Goal: Download file/media

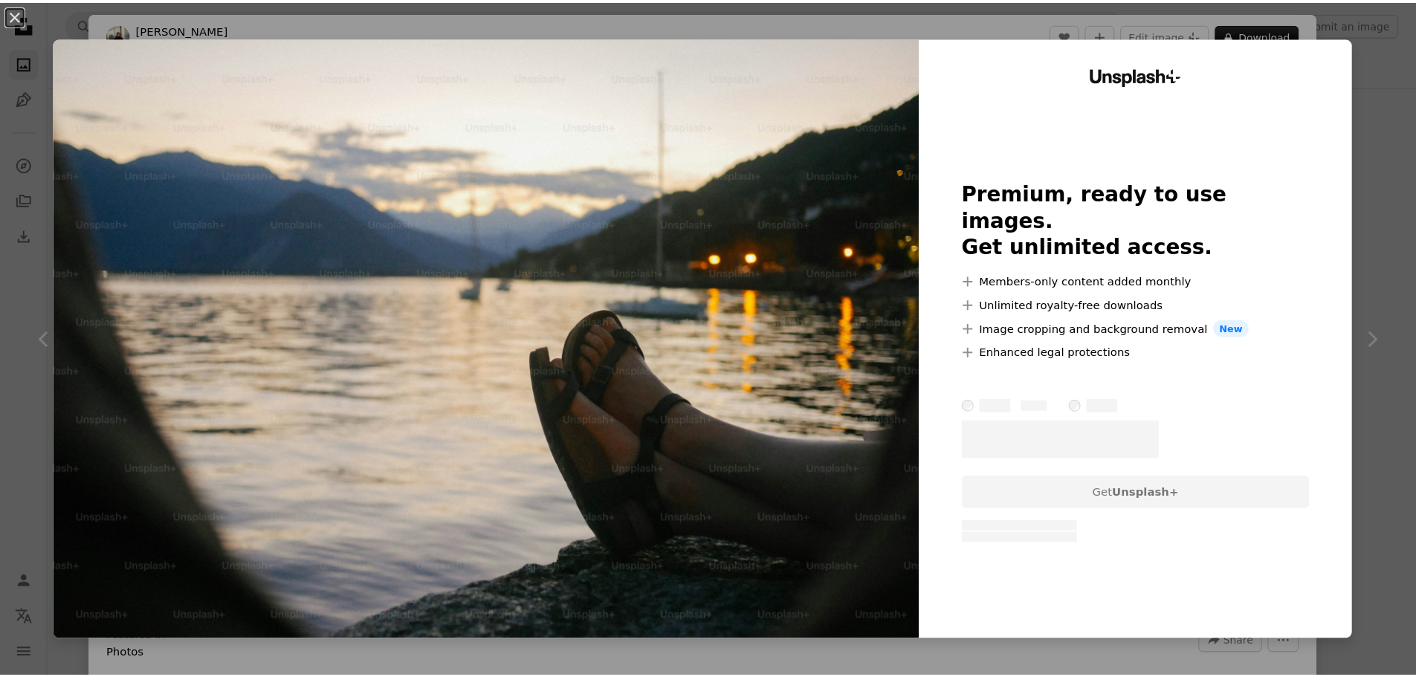
scroll to position [2898, 0]
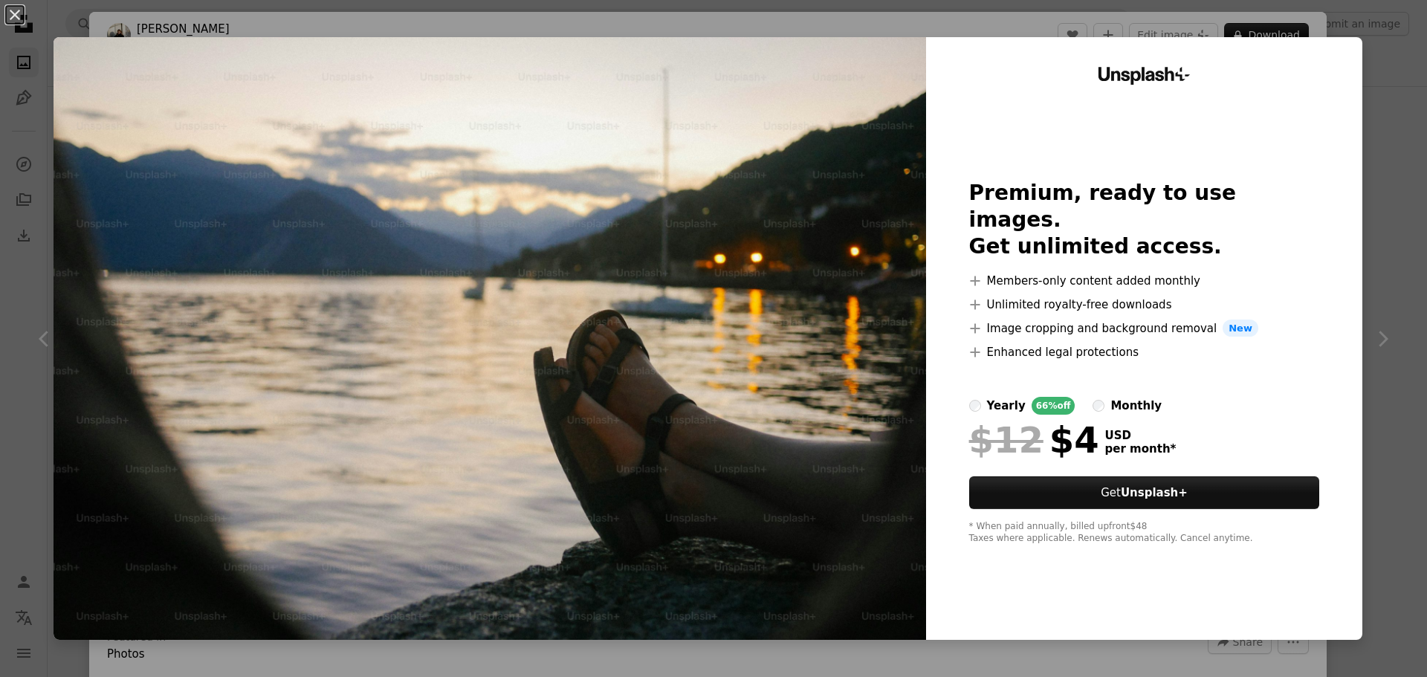
click at [1320, 27] on div "An X shape Unsplash+ Premium, ready to use images. Get unlimited access. A plus…" at bounding box center [713, 338] width 1427 height 677
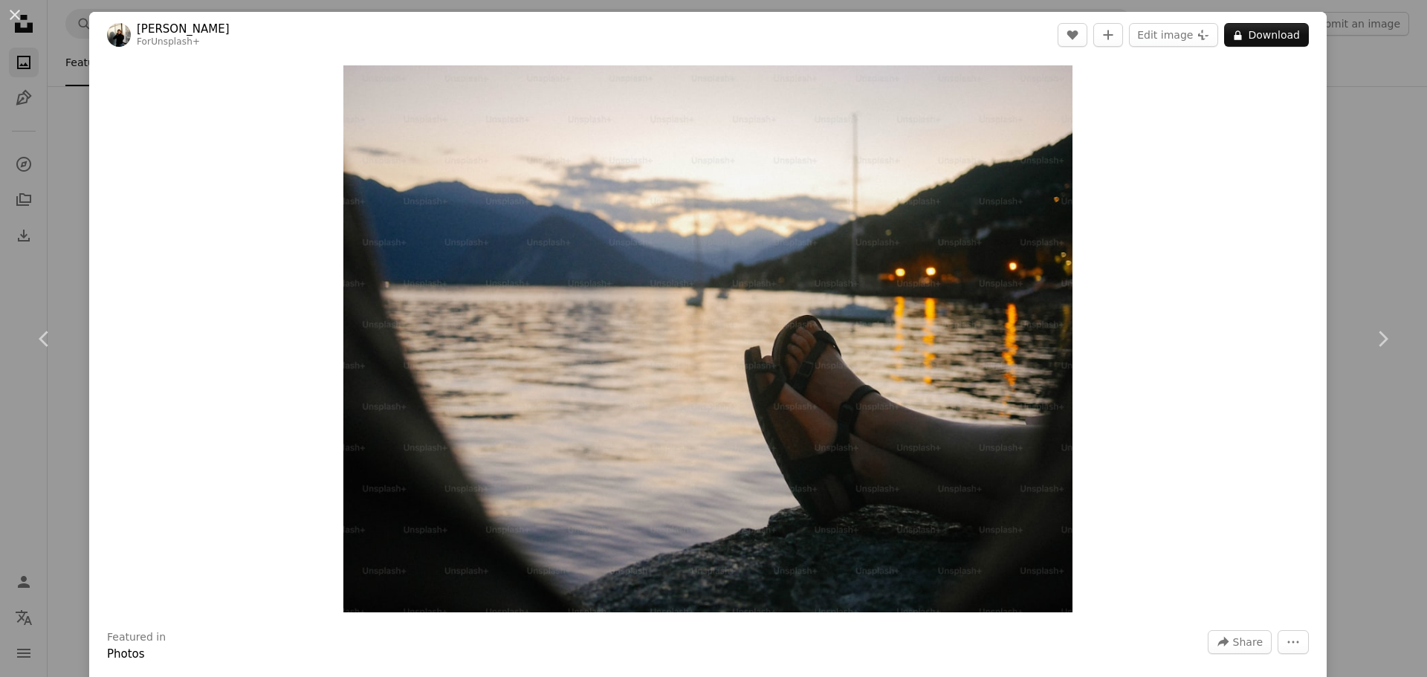
click at [9, 7] on button "An X shape" at bounding box center [15, 15] width 18 height 18
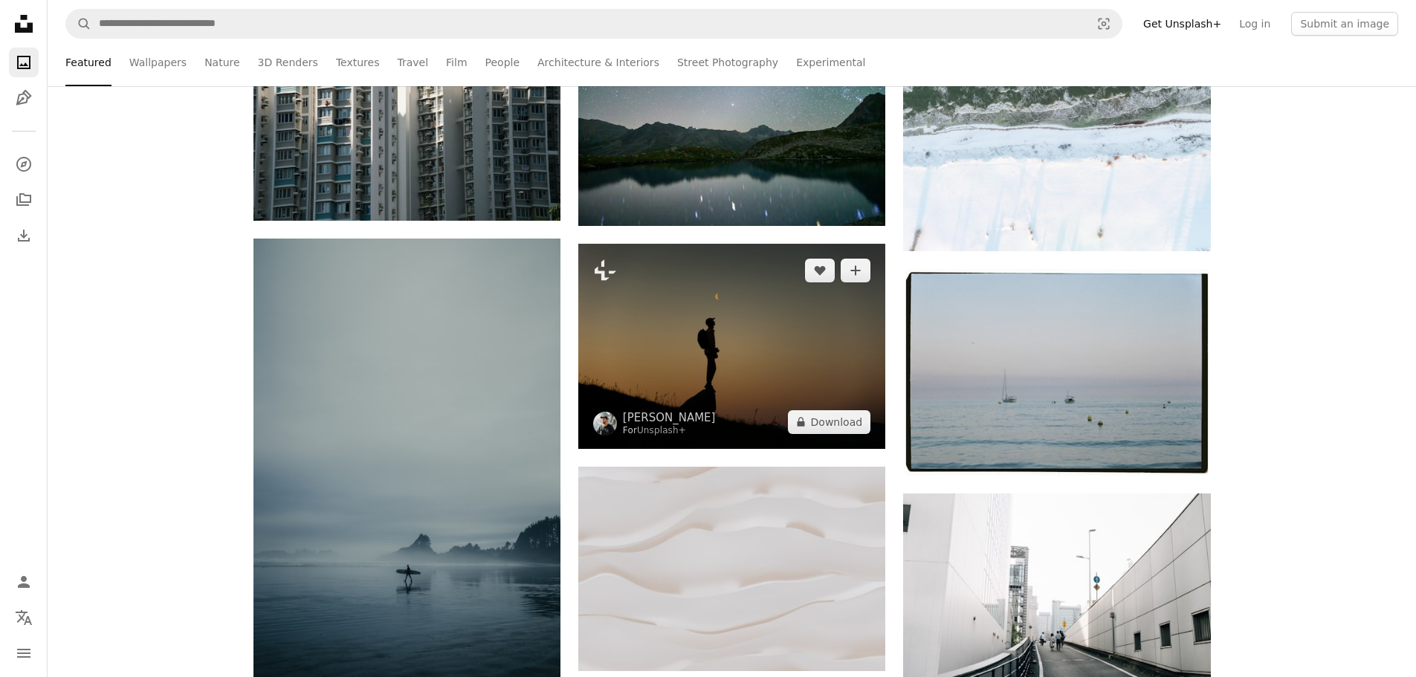
scroll to position [372, 0]
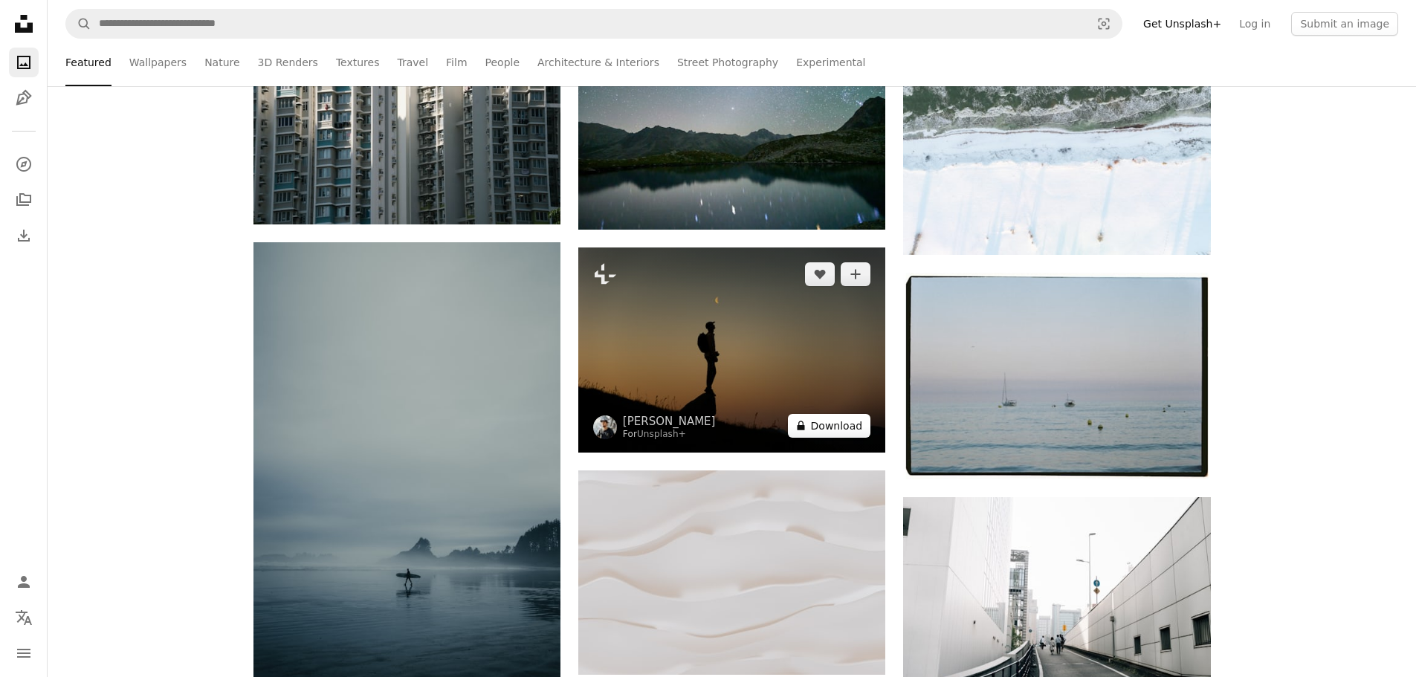
click at [825, 427] on button "A lock Download" at bounding box center [829, 426] width 83 height 24
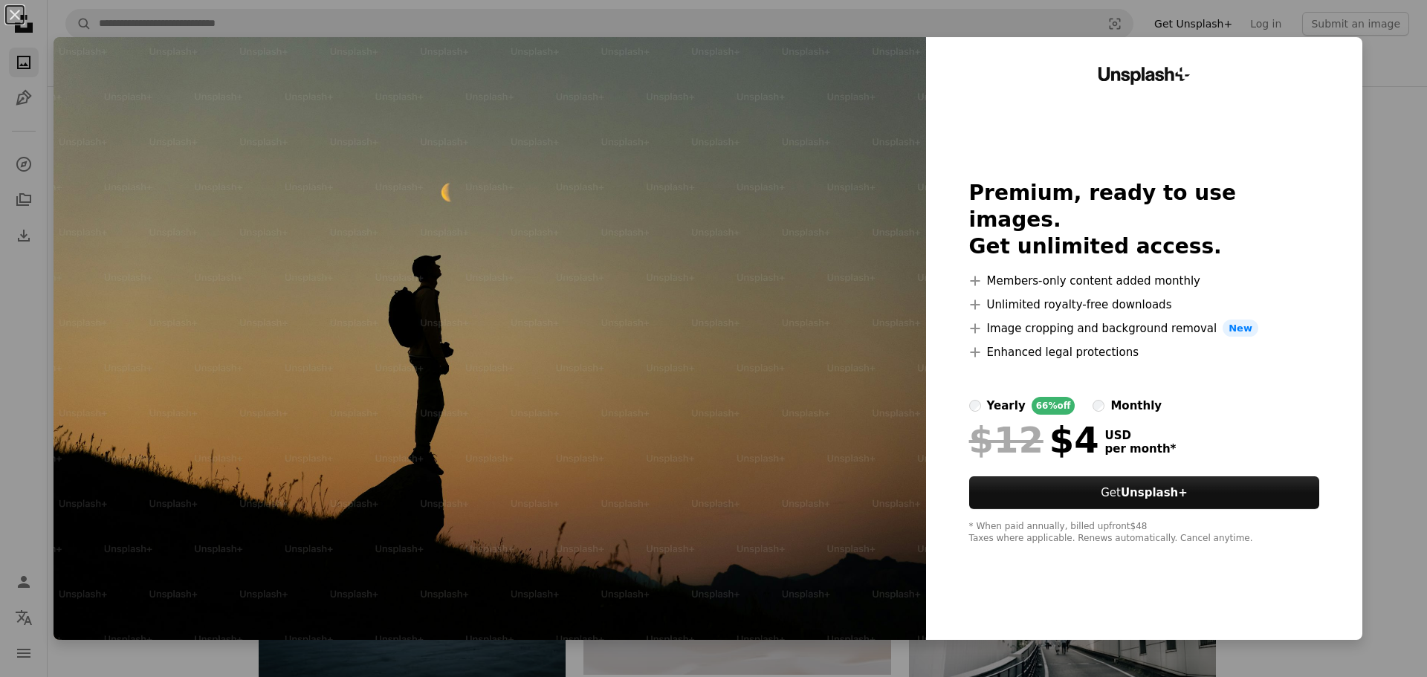
click at [1236, 15] on div "An X shape Unsplash+ Premium, ready to use images. Get unlimited access. A plus…" at bounding box center [713, 338] width 1427 height 677
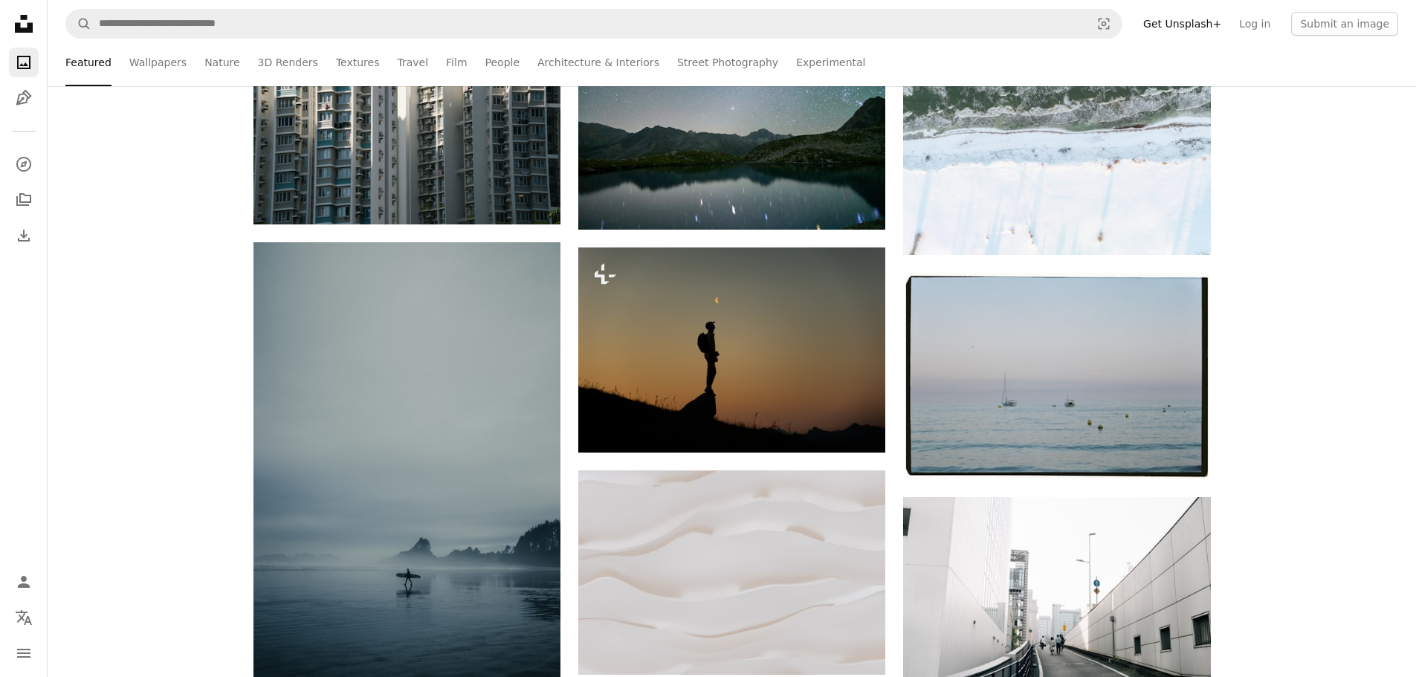
drag, startPoint x: 1263, startPoint y: 300, endPoint x: 1239, endPoint y: 384, distance: 87.3
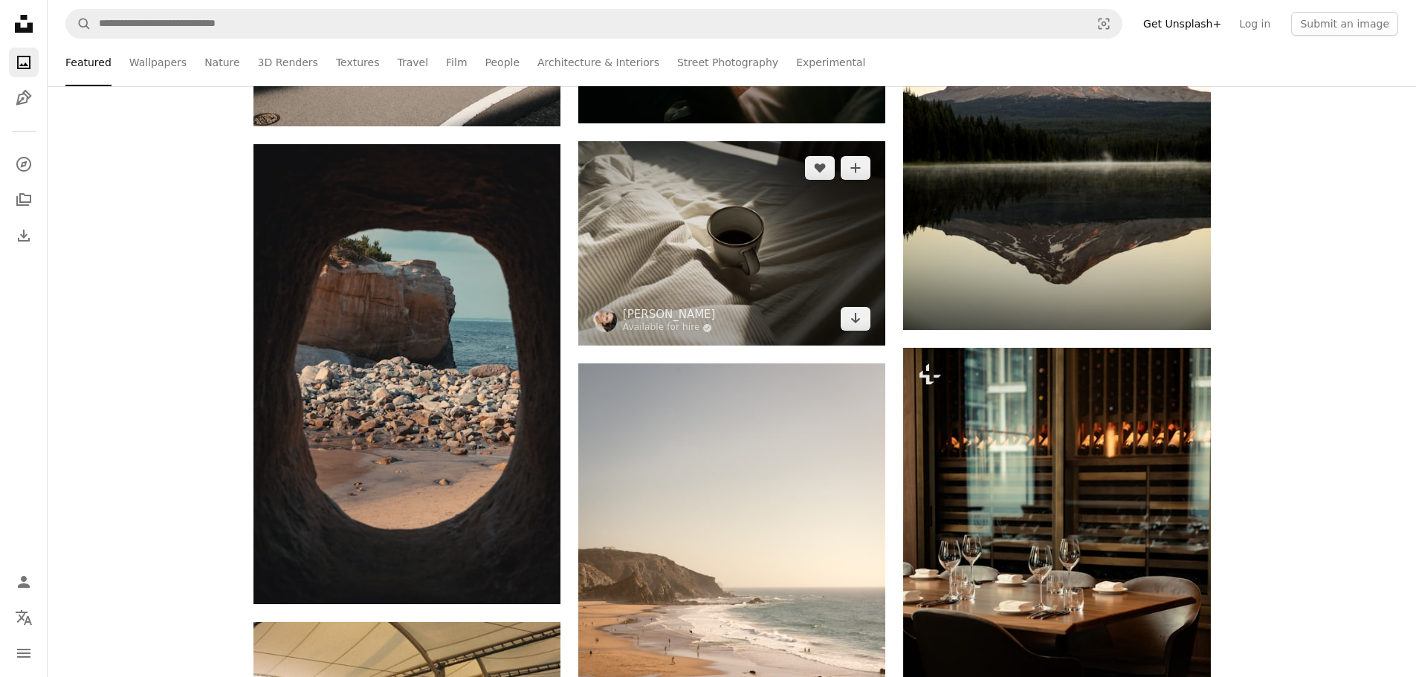
scroll to position [2125, 0]
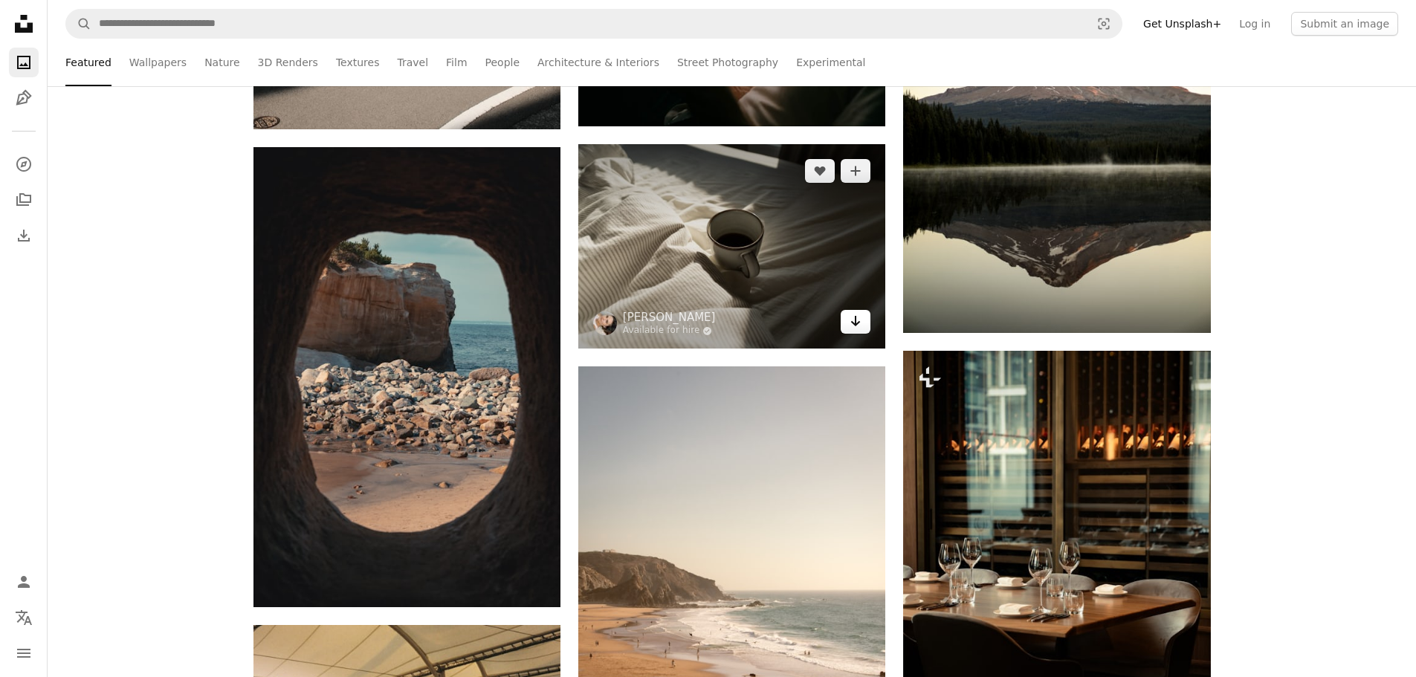
click at [849, 324] on link "Arrow pointing down" at bounding box center [855, 322] width 30 height 24
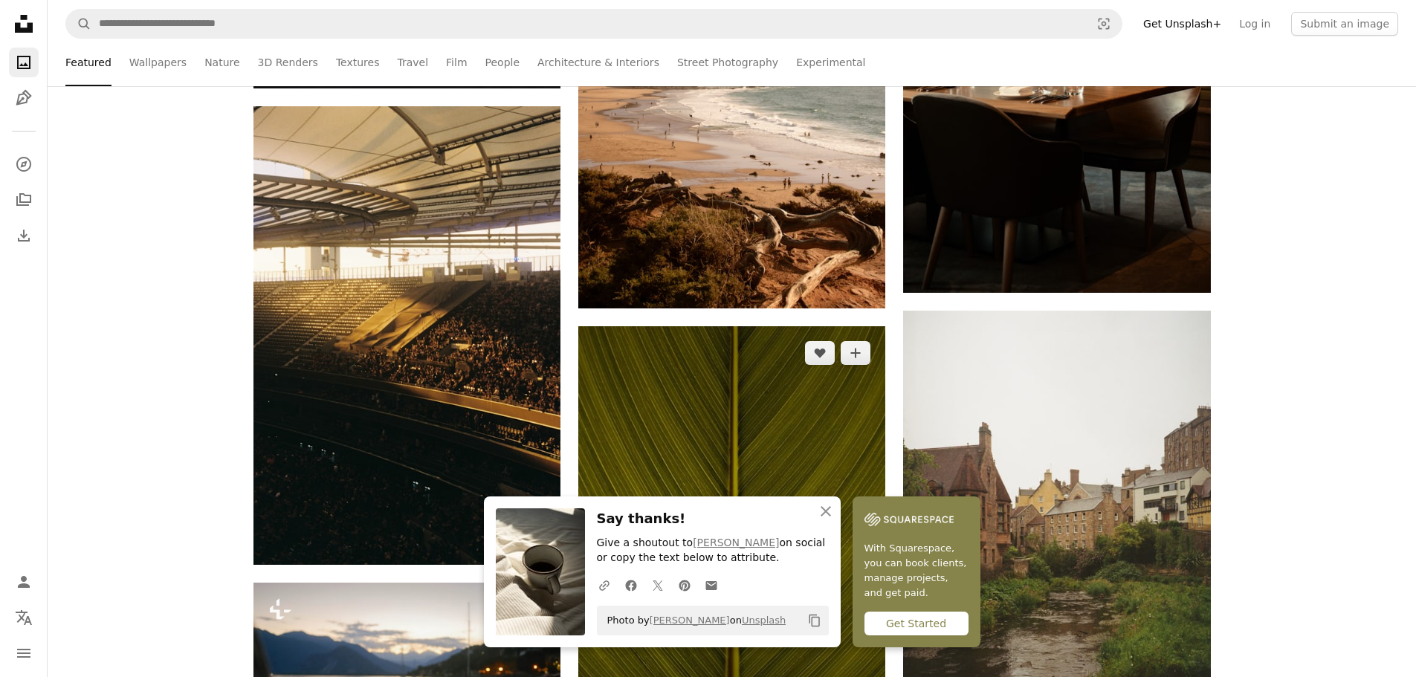
scroll to position [2794, 0]
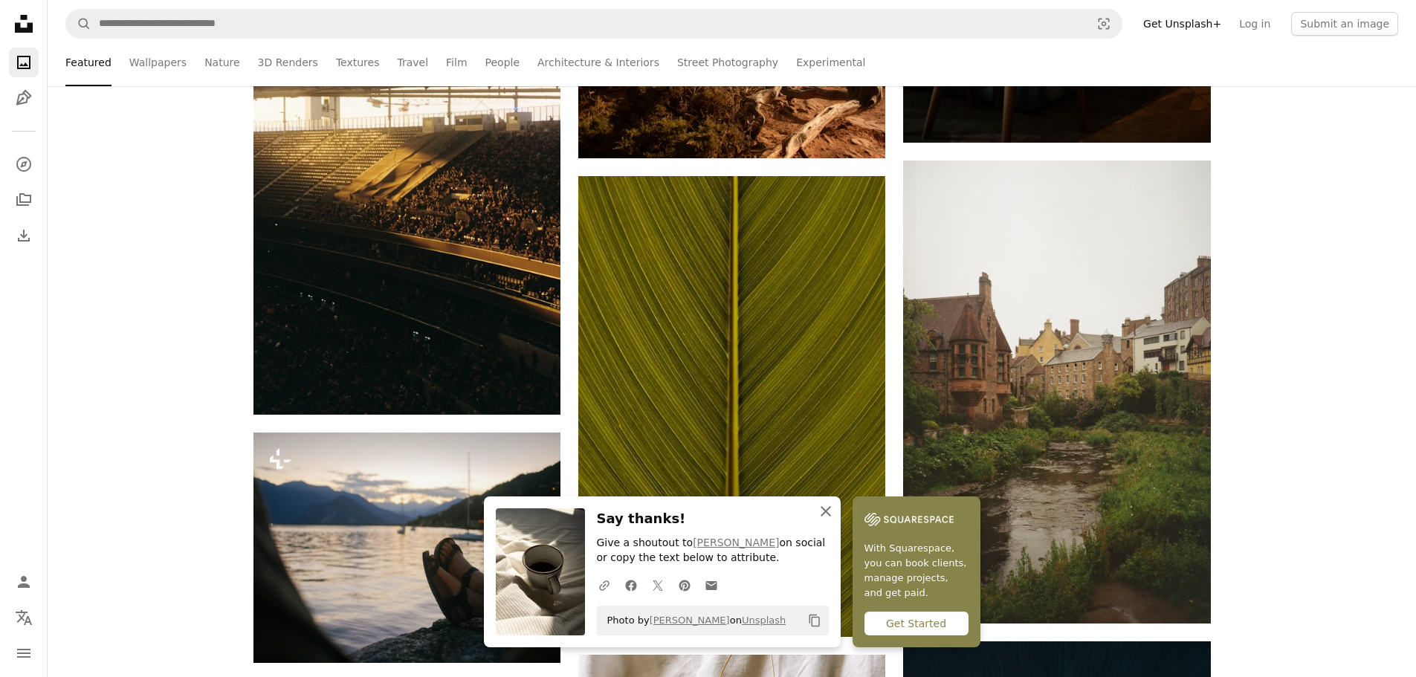
click at [831, 510] on icon "button" at bounding box center [825, 511] width 10 height 10
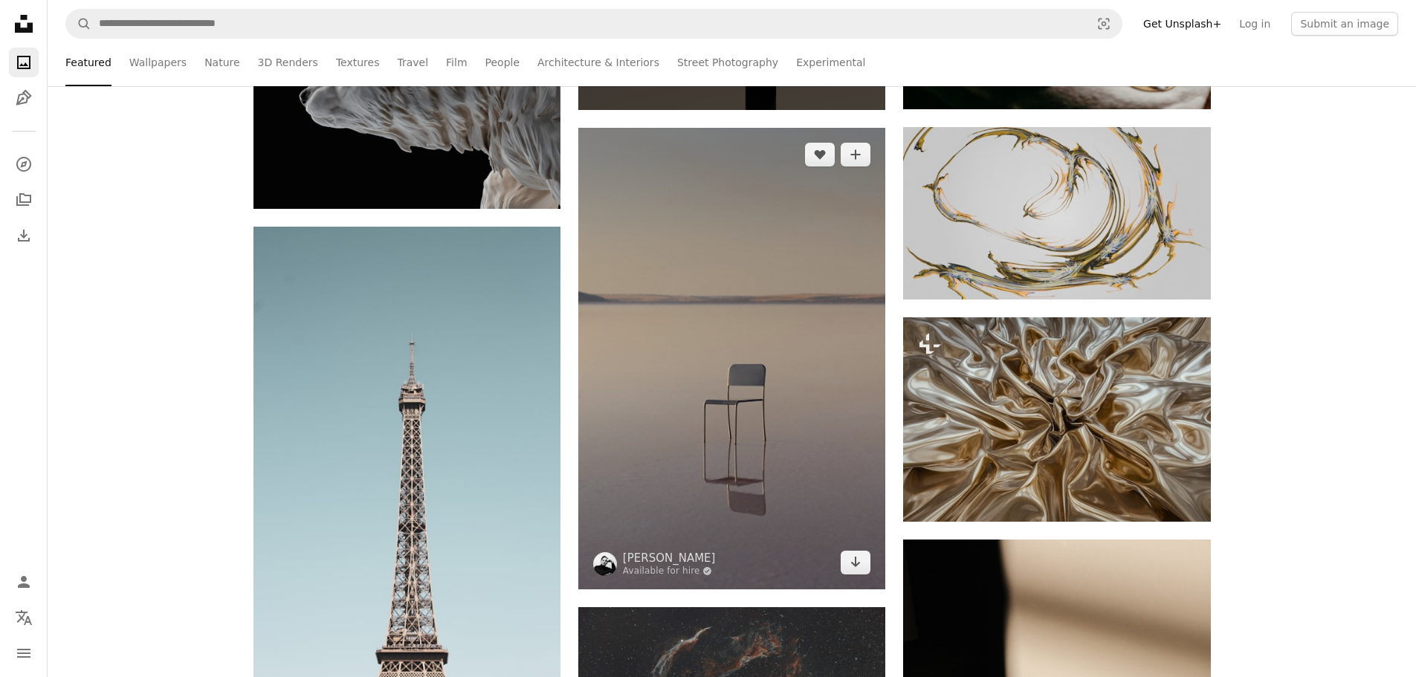
scroll to position [10448, 0]
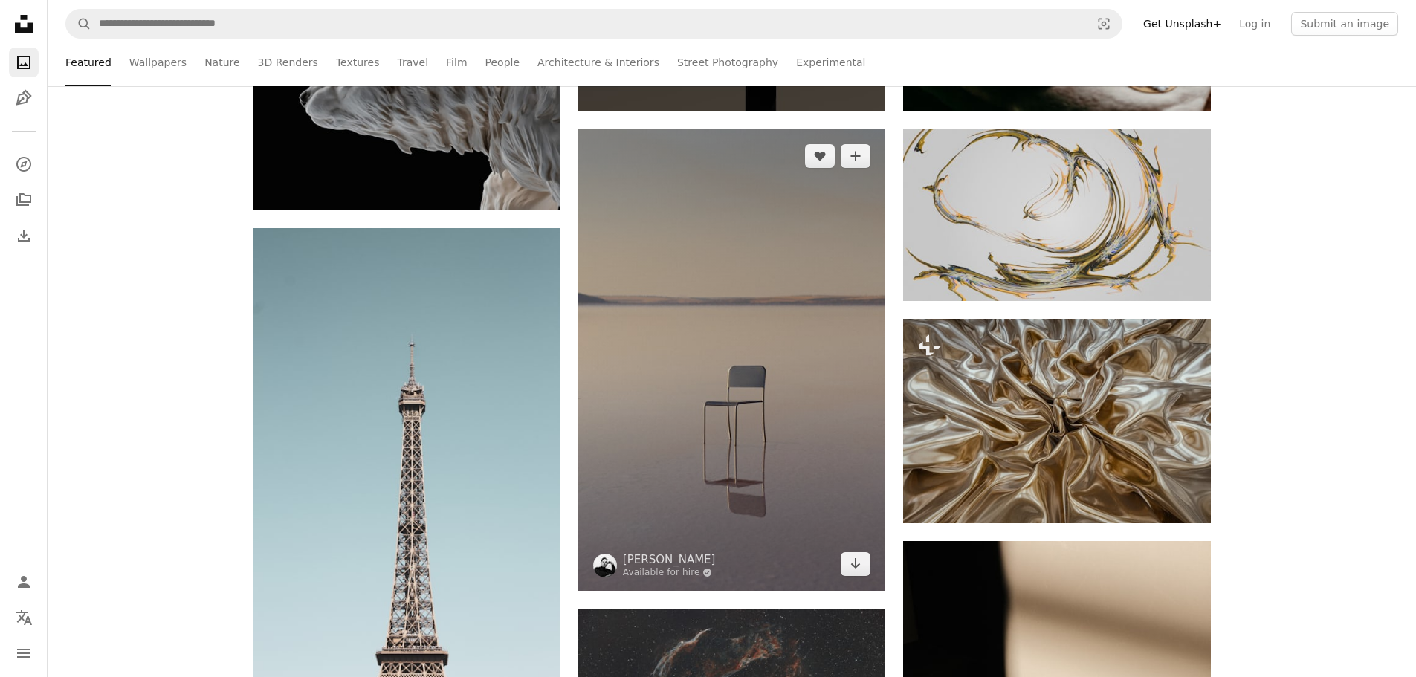
click at [724, 435] on img at bounding box center [731, 359] width 307 height 461
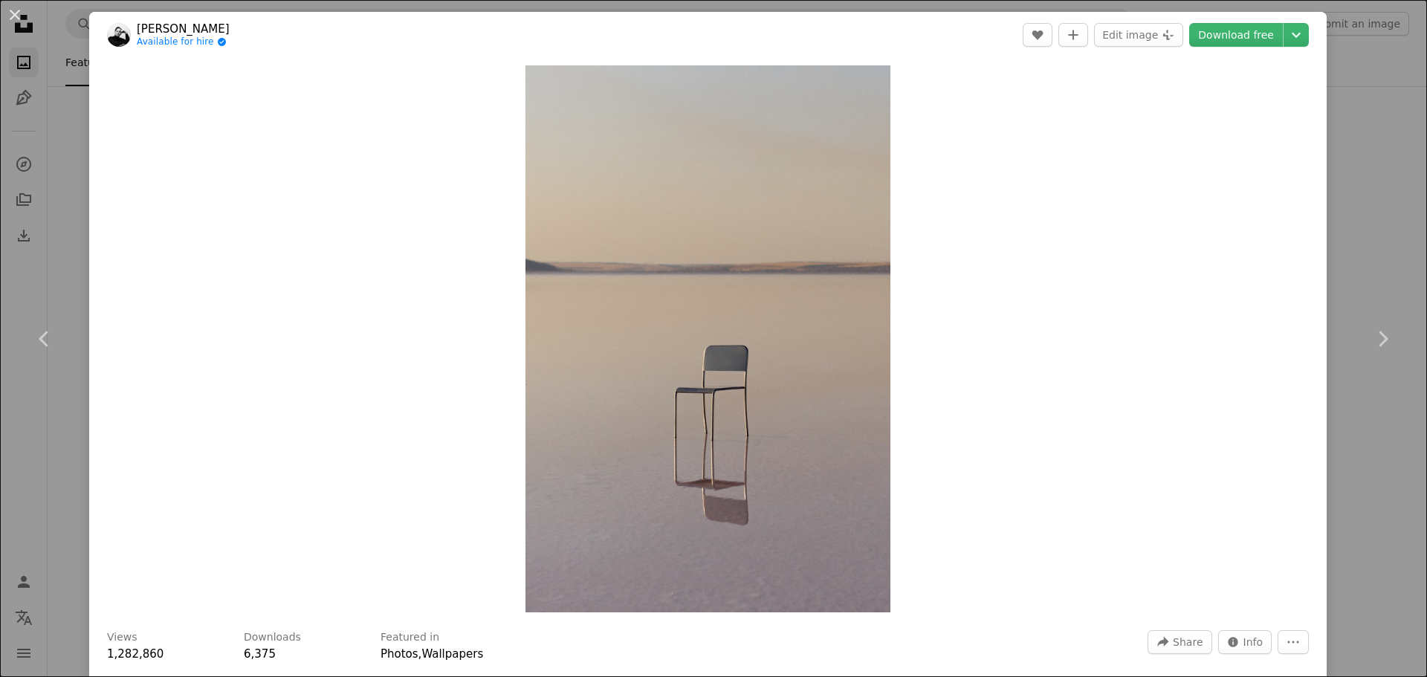
click at [6, 13] on button "An X shape" at bounding box center [15, 15] width 18 height 18
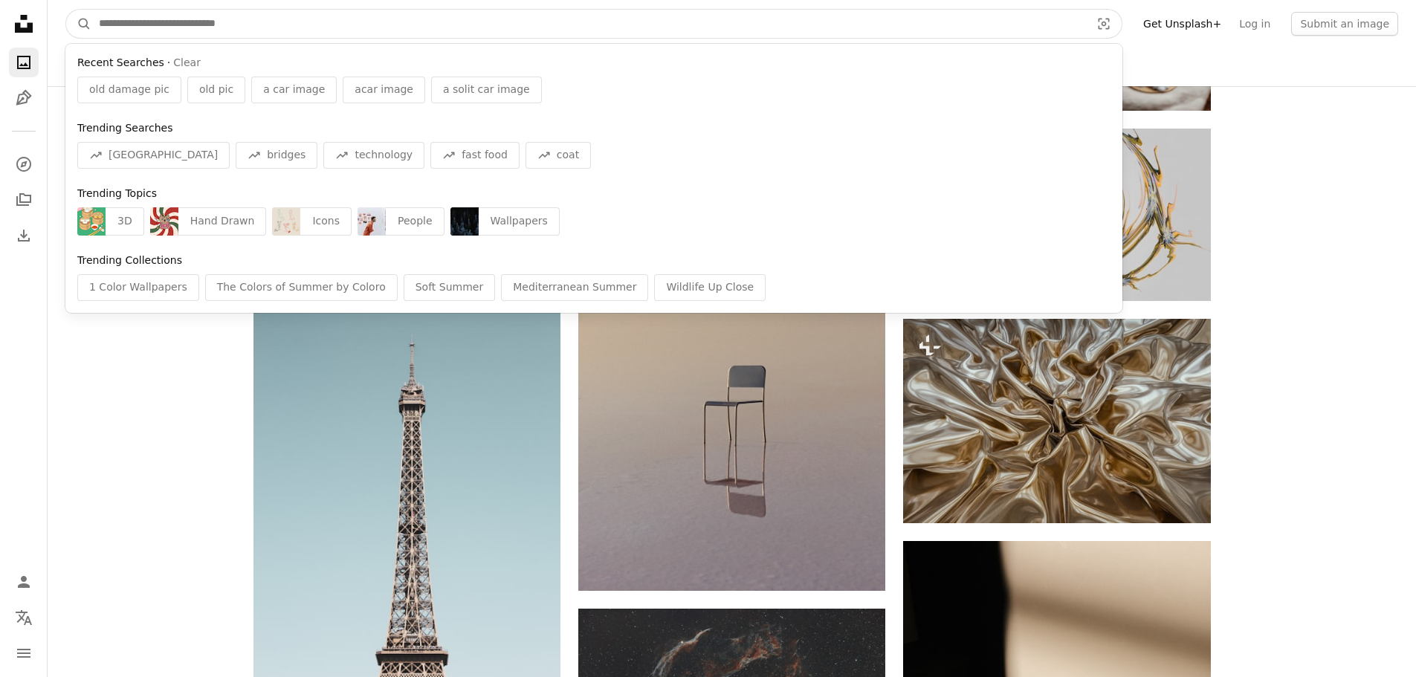
click at [351, 22] on input "Find visuals sitewide" at bounding box center [588, 24] width 994 height 28
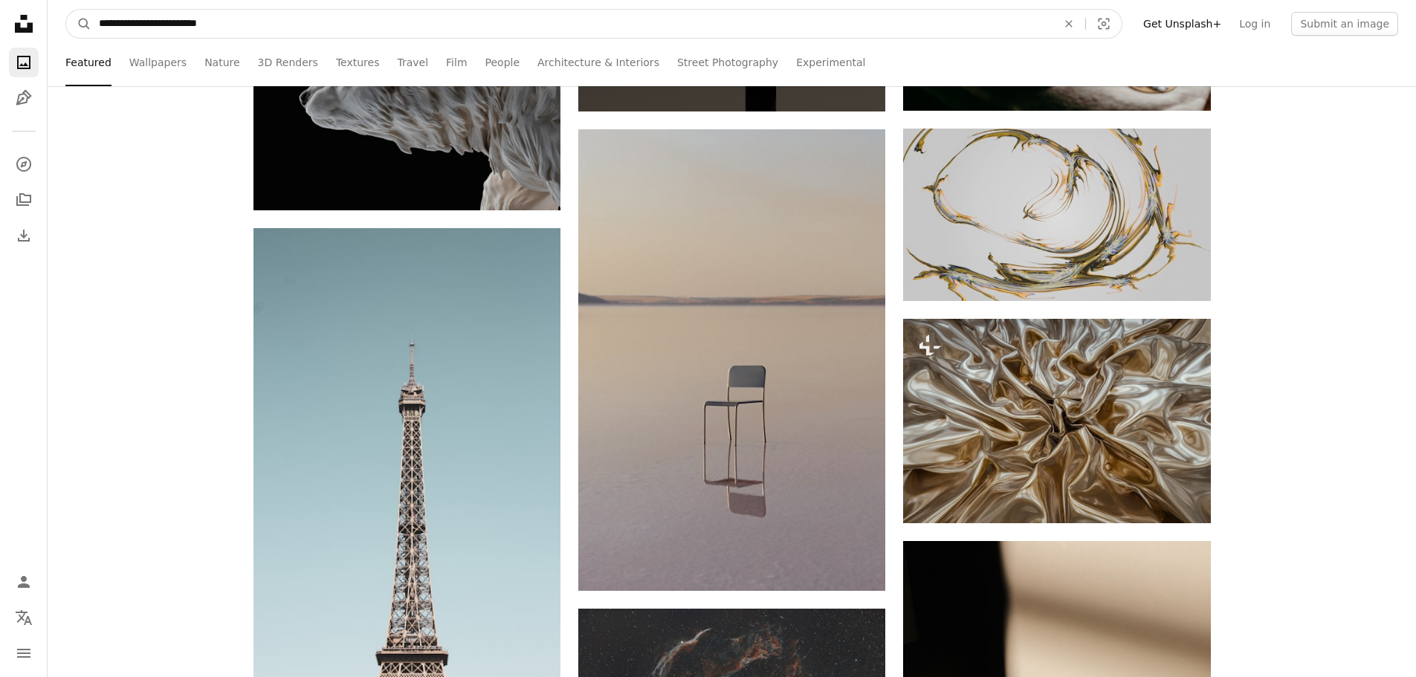
type input "**********"
click at [66, 10] on button "A magnifying glass" at bounding box center [78, 24] width 25 height 28
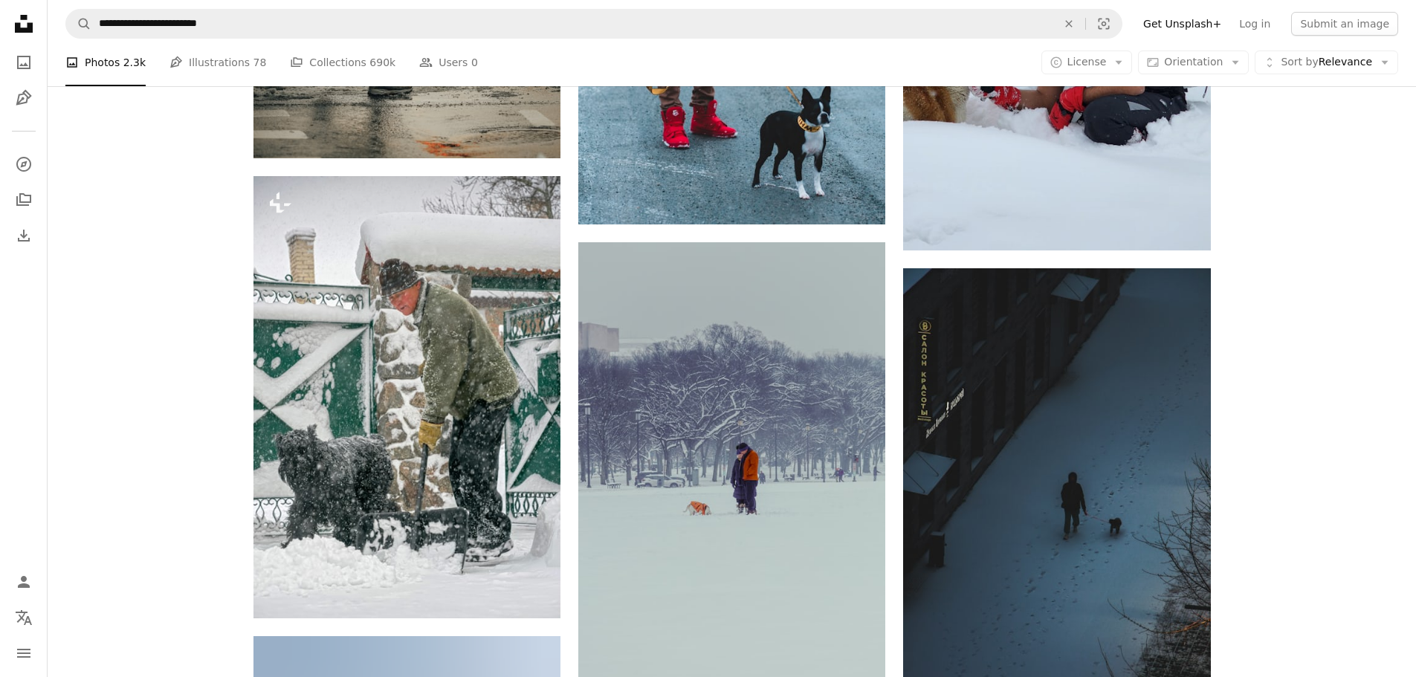
scroll to position [1794, 0]
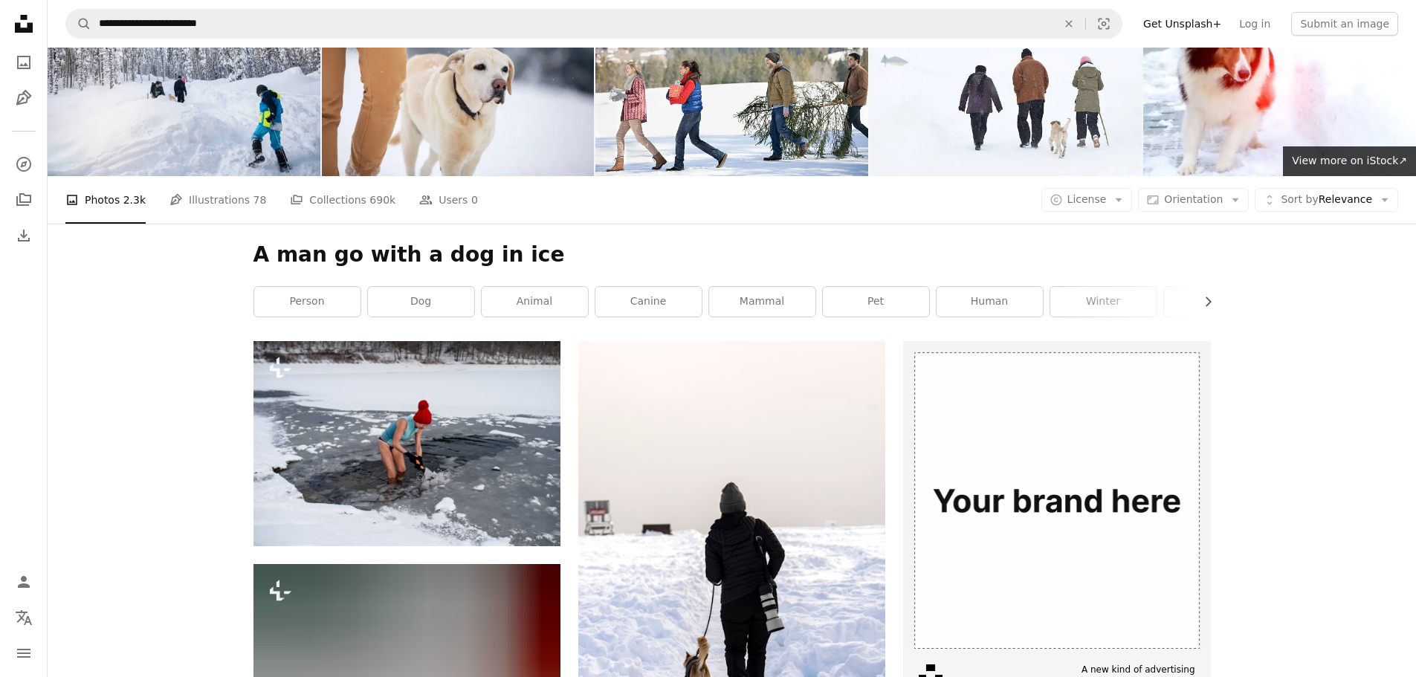
scroll to position [0, 0]
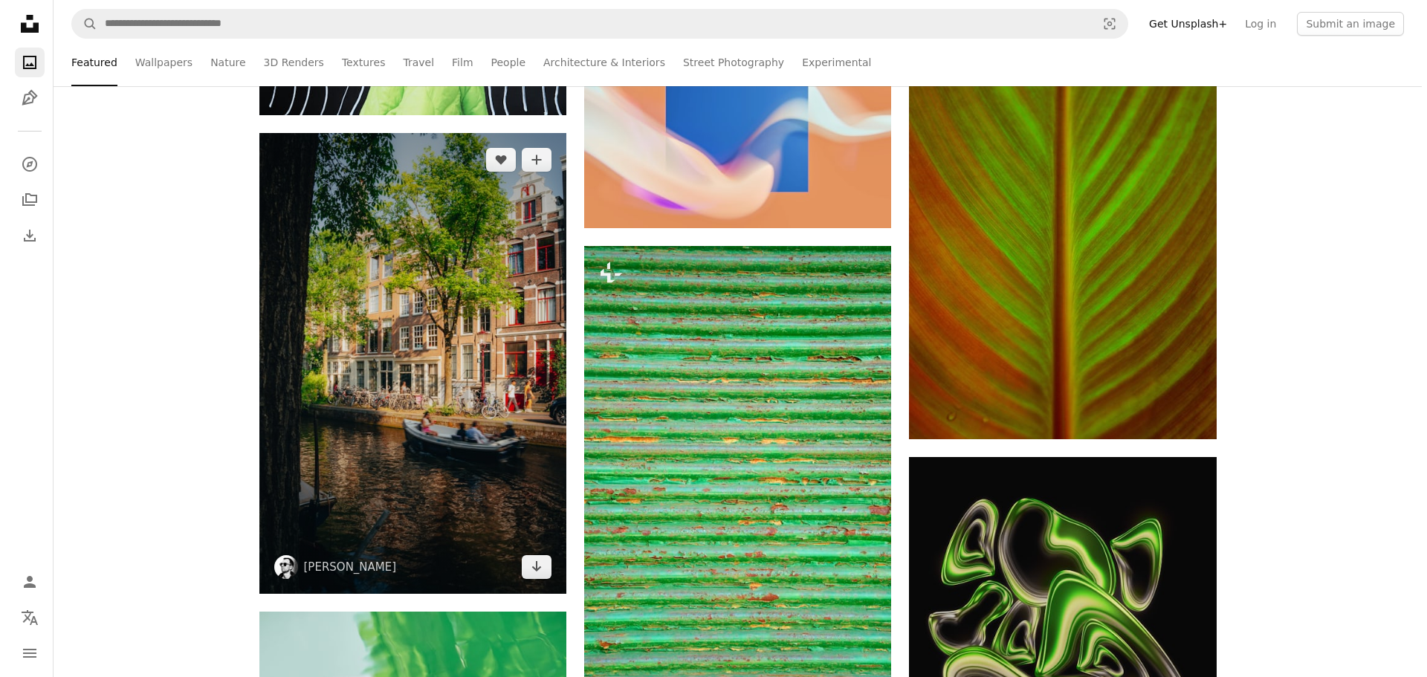
scroll to position [20479, 0]
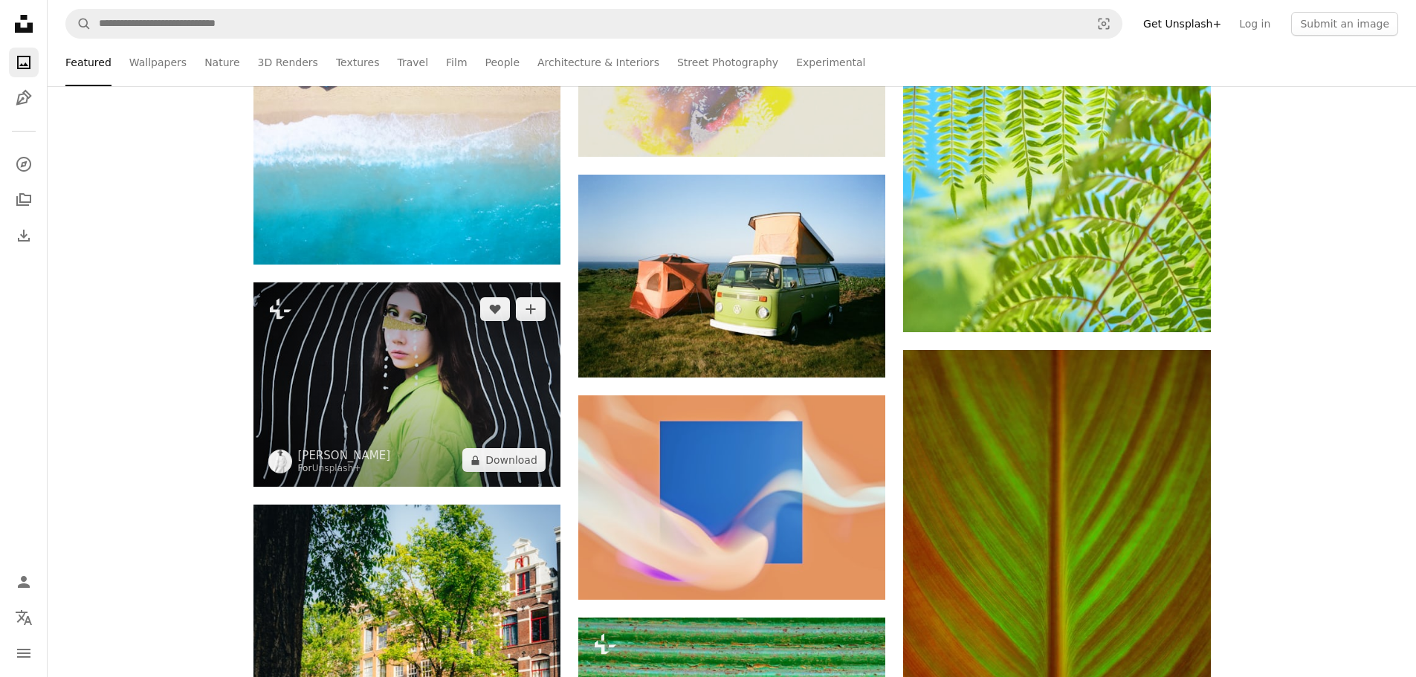
click at [480, 451] on div "Plus sign for Unsplash+ A heart A plus sign [PERSON_NAME] For Unsplash+ A lock …" at bounding box center [406, 384] width 307 height 204
click at [395, 415] on img at bounding box center [406, 384] width 307 height 204
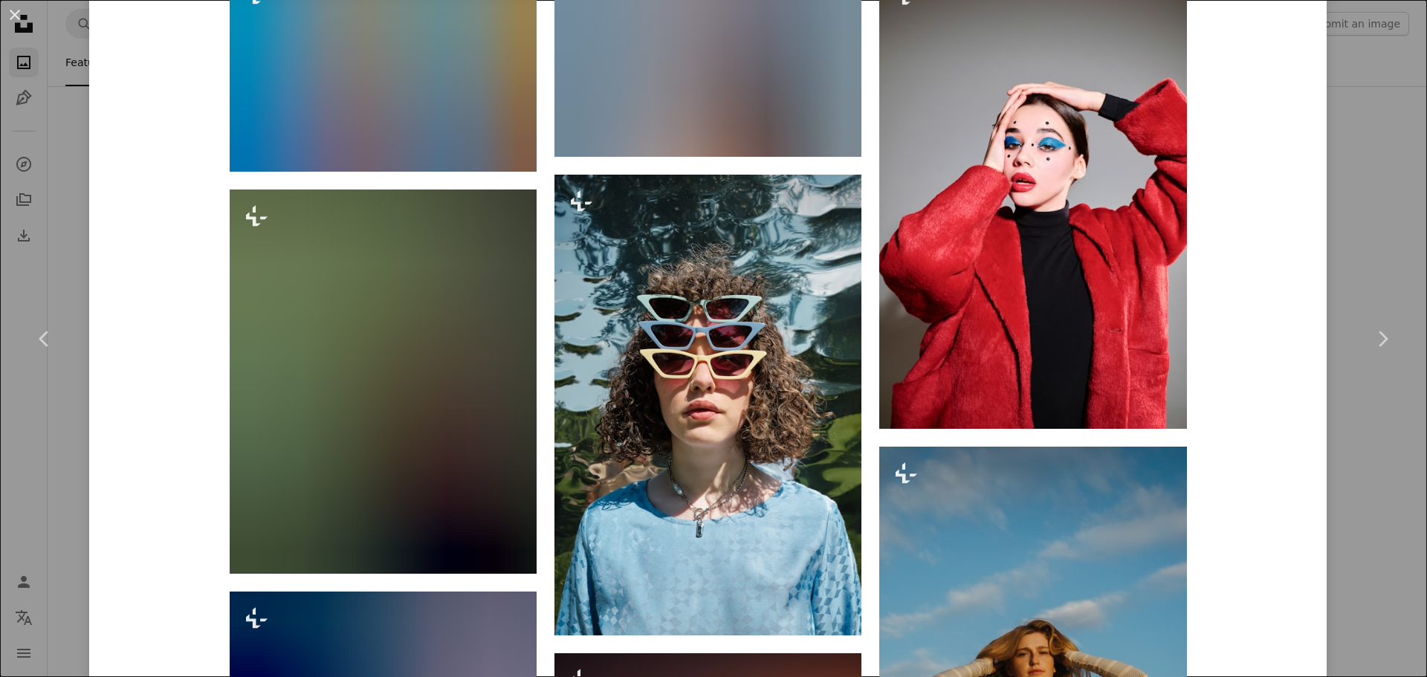
scroll to position [5097, 0]
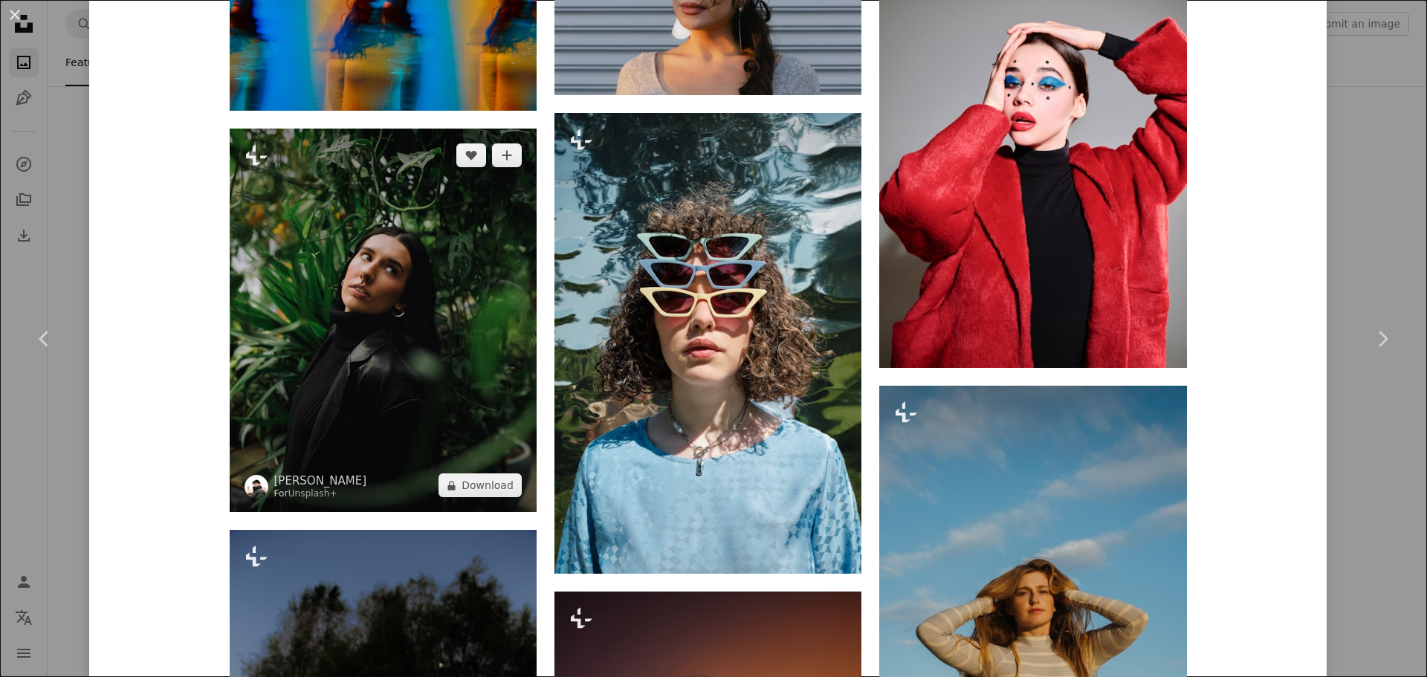
click at [317, 422] on img at bounding box center [383, 321] width 307 height 384
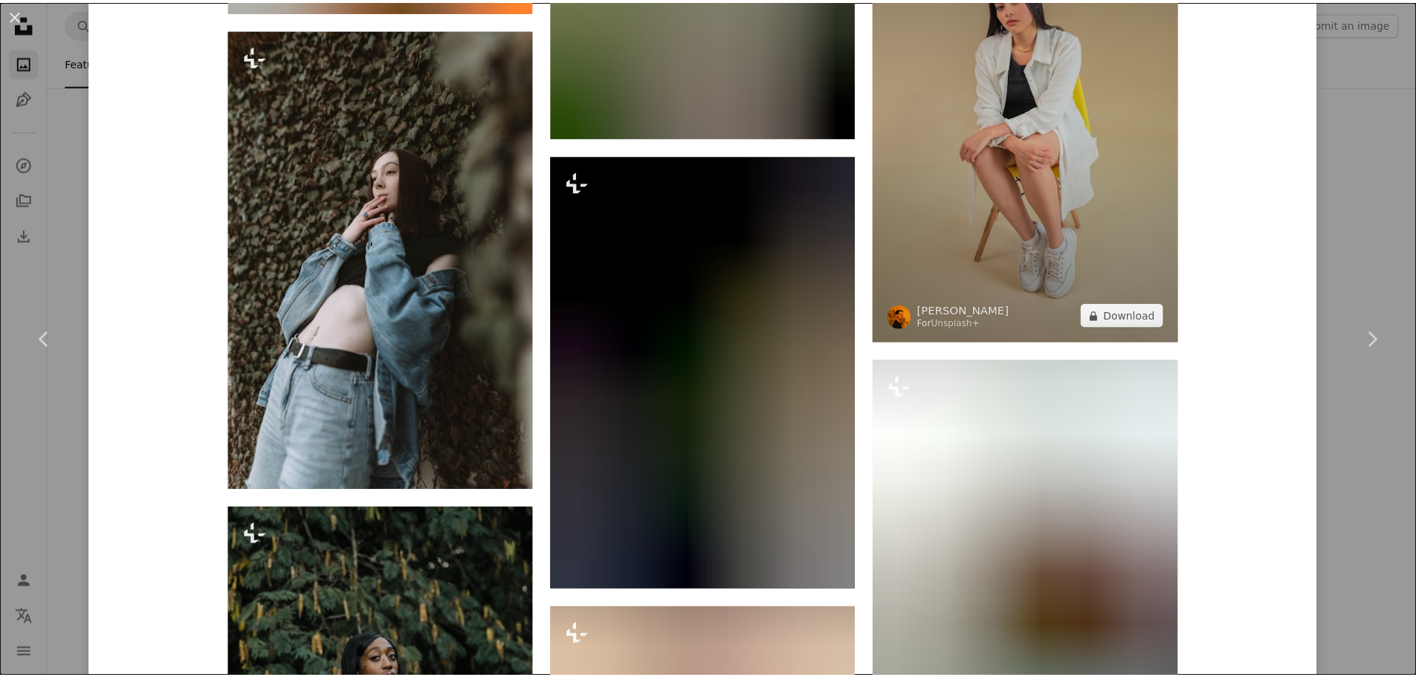
scroll to position [11367, 0]
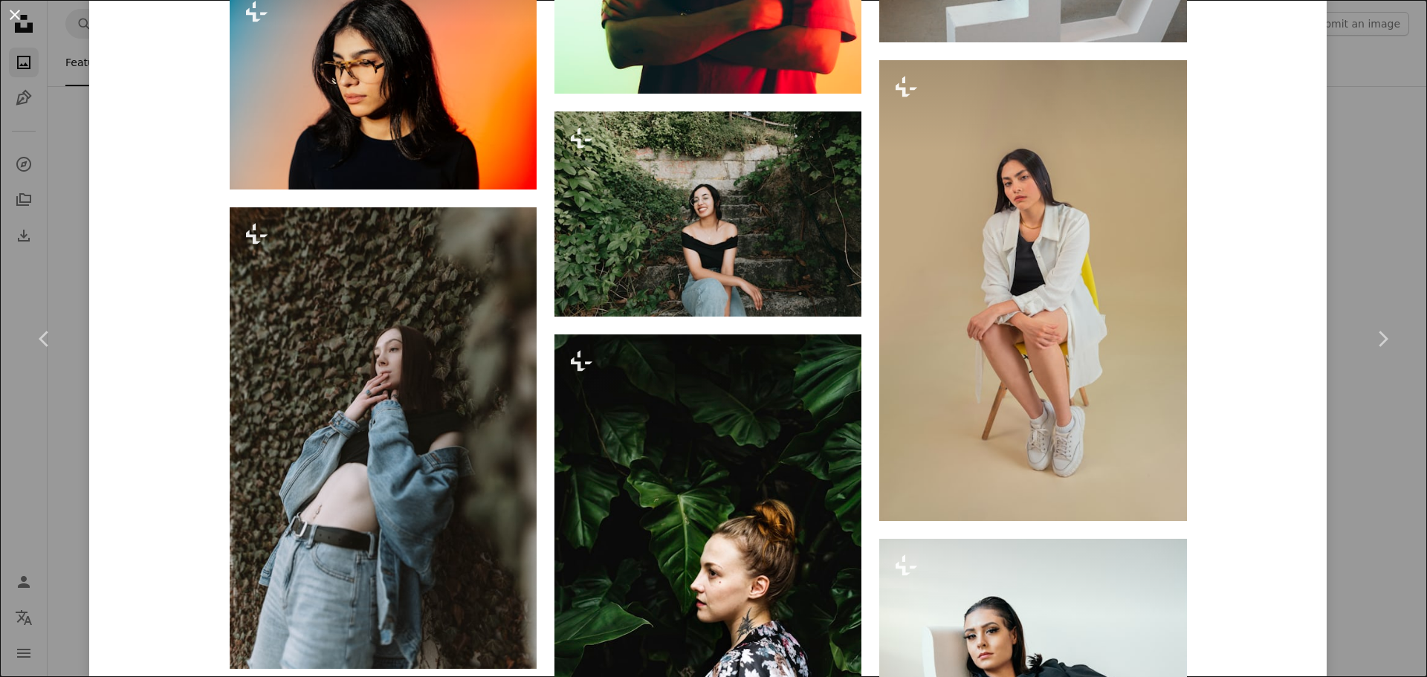
click at [13, 10] on button "An X shape" at bounding box center [15, 15] width 18 height 18
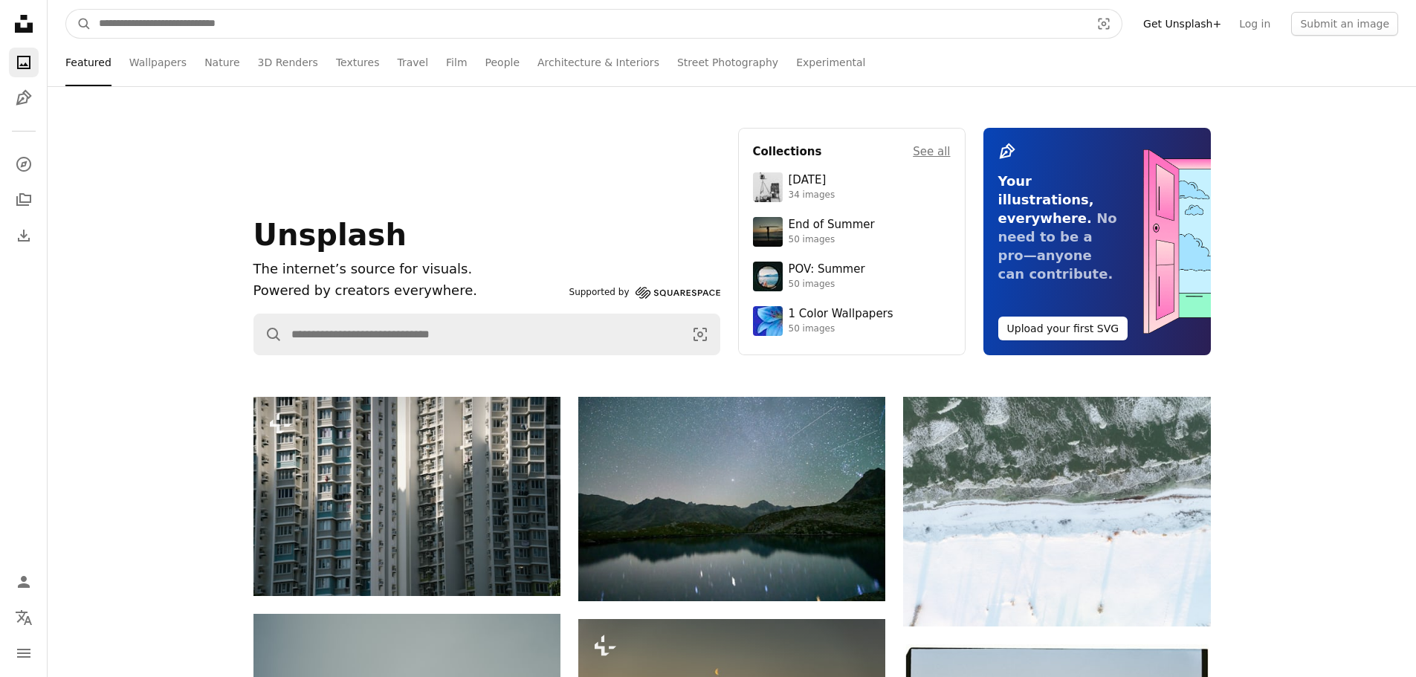
click at [523, 16] on input "Find visuals sitewide" at bounding box center [588, 24] width 994 height 28
type input "******"
click button "A magnifying glass" at bounding box center [78, 24] width 25 height 28
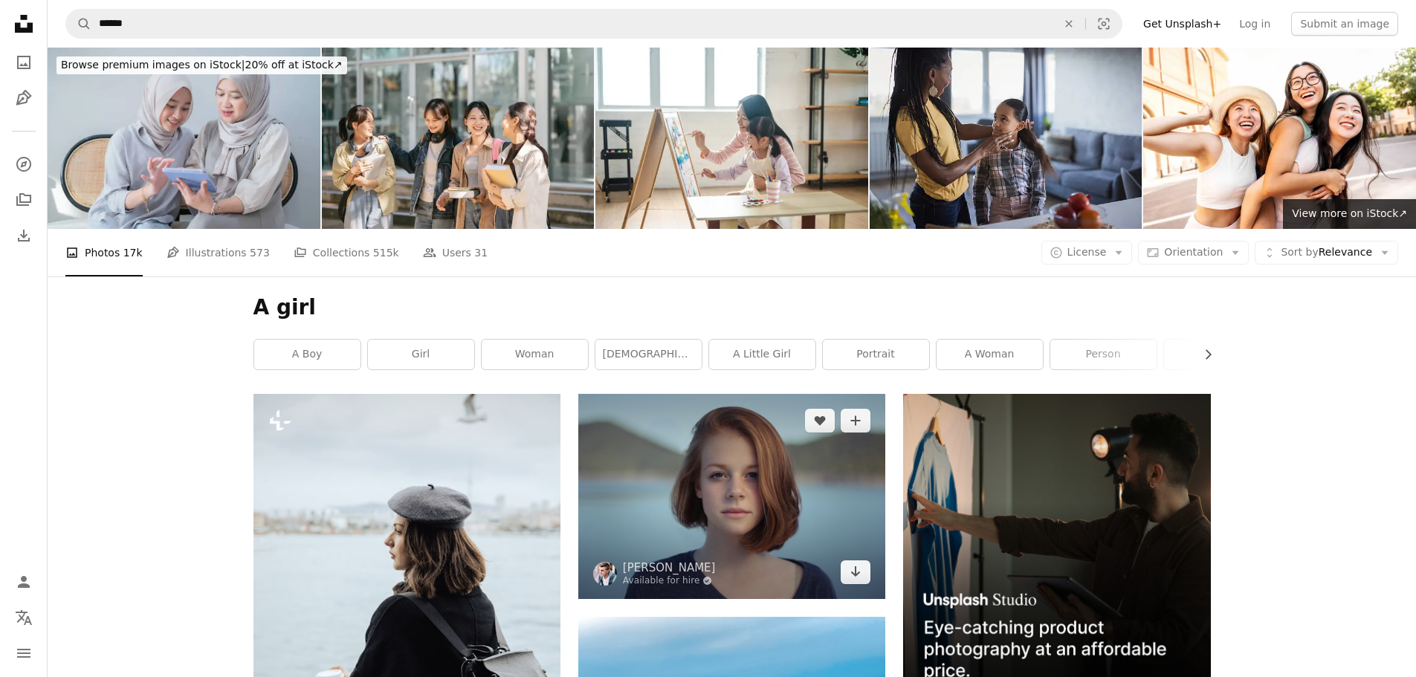
click at [681, 394] on img at bounding box center [731, 496] width 307 height 204
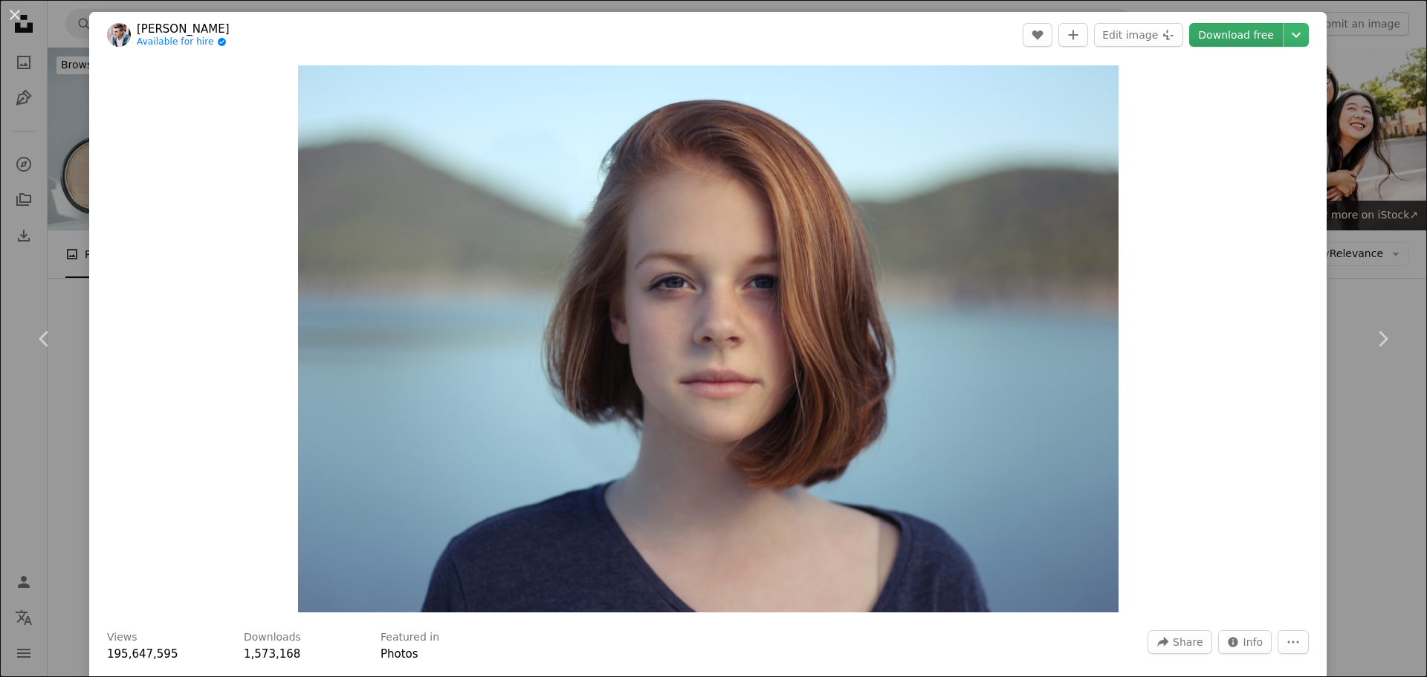
click at [1199, 30] on link "Download free" at bounding box center [1236, 35] width 94 height 24
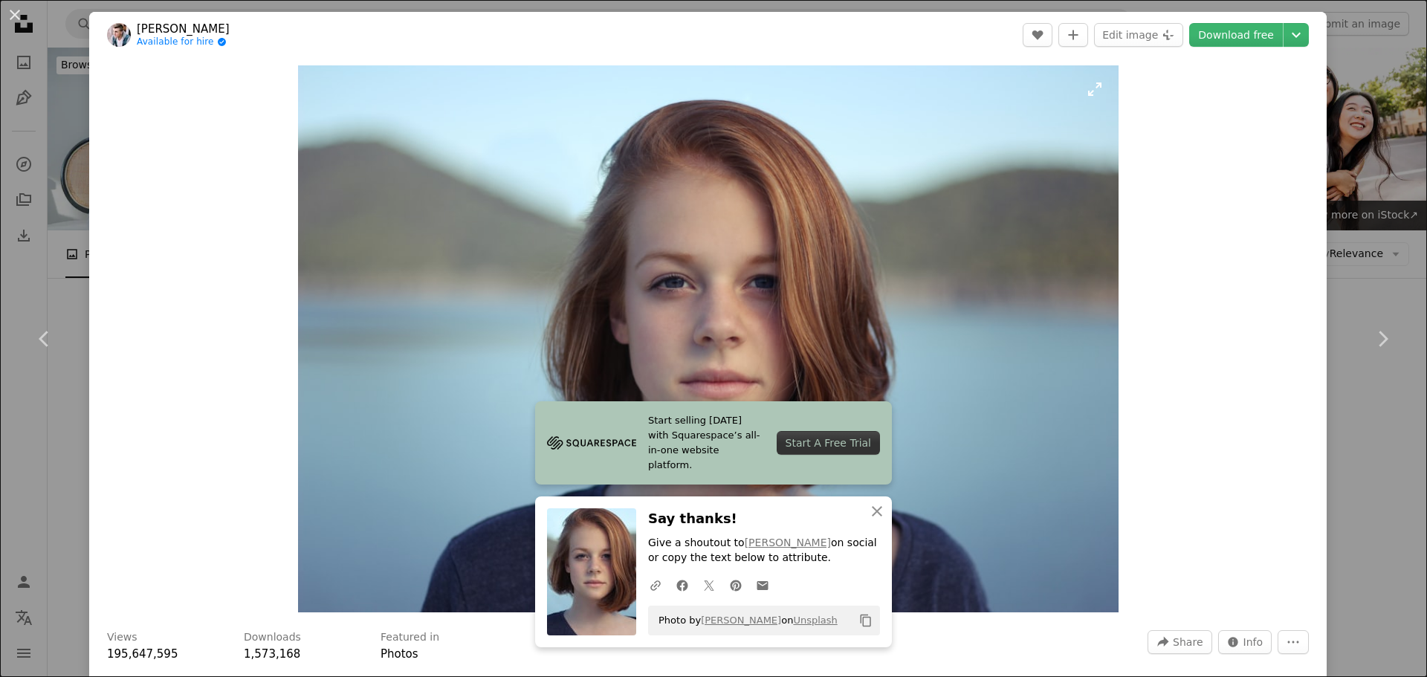
click at [612, 331] on img "Zoom in on this image" at bounding box center [708, 338] width 820 height 547
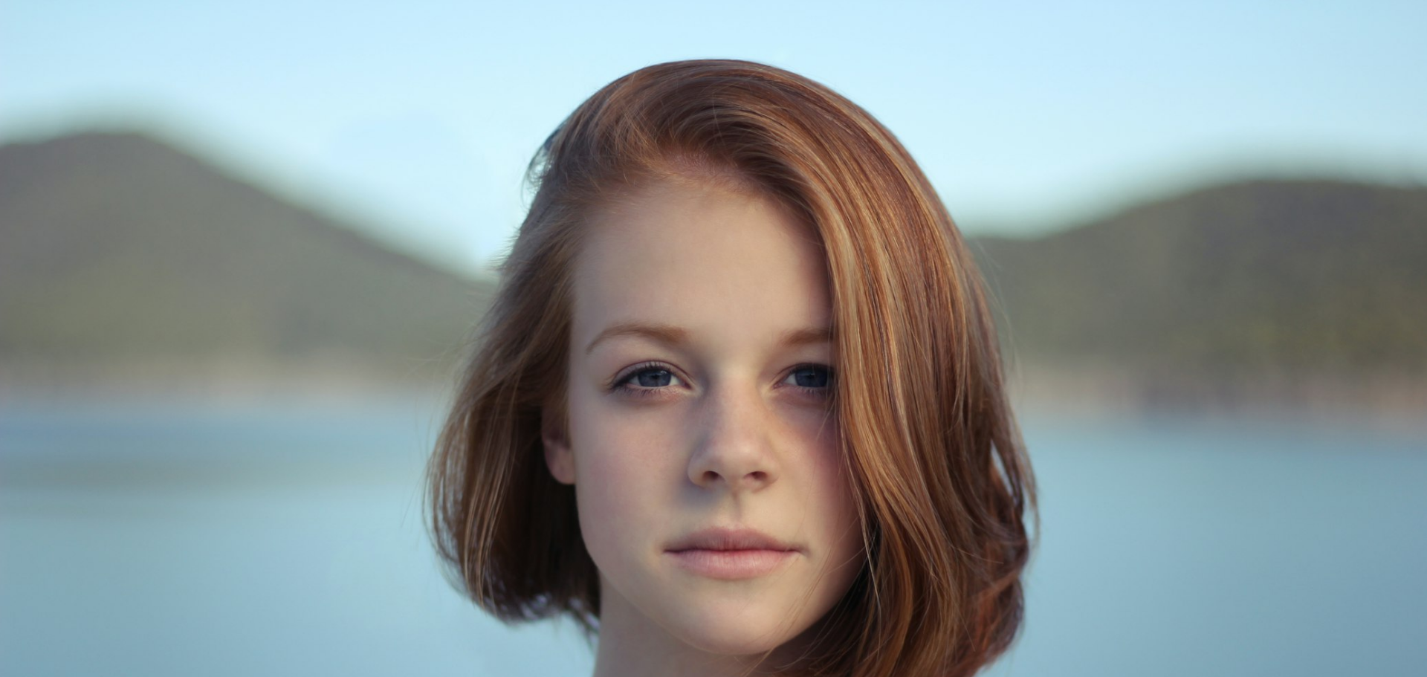
scroll to position [130, 0]
